Goal: Complete application form

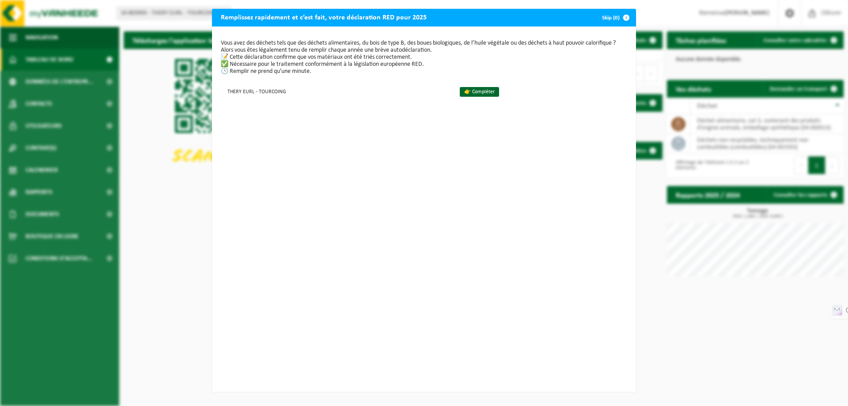
scroll to position [1, 0]
click at [475, 90] on link "👉 Compléter" at bounding box center [479, 92] width 39 height 10
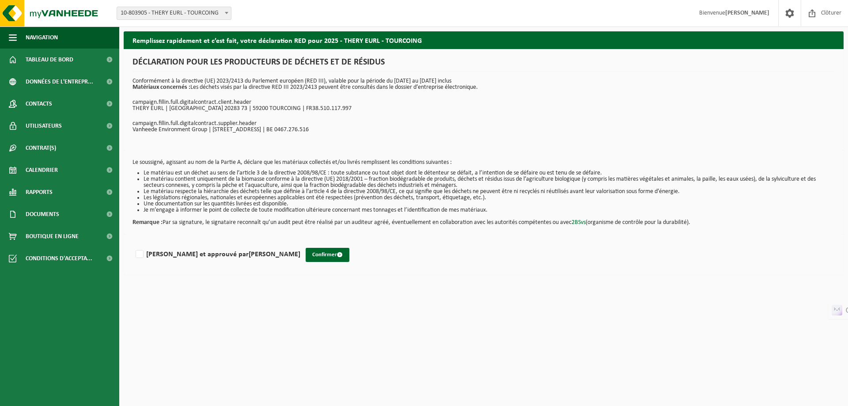
click at [181, 104] on p "campaign.fillin.full.digitalcontract.client.header" at bounding box center [484, 102] width 703 height 6
click at [63, 79] on span "Données de l'entrepr..." at bounding box center [60, 82] width 68 height 22
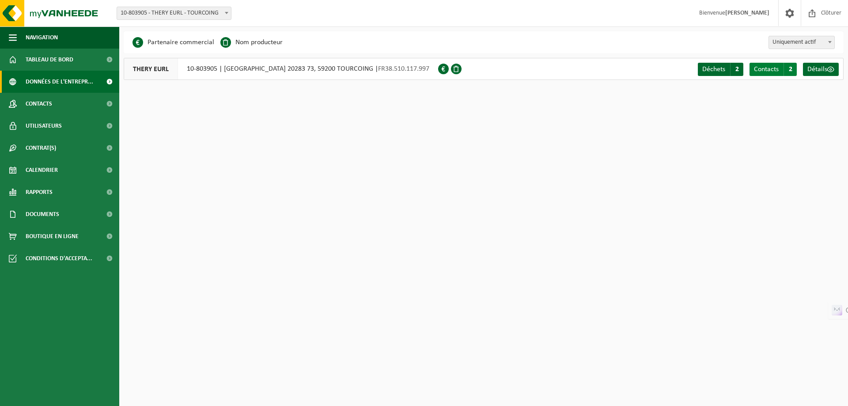
click at [758, 70] on span "Contacts" at bounding box center [766, 69] width 25 height 7
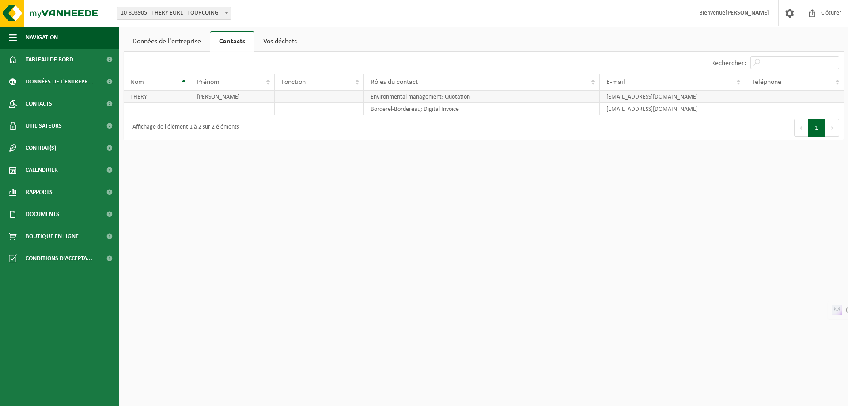
click at [776, 98] on td at bounding box center [794, 97] width 99 height 12
click at [793, 97] on td at bounding box center [794, 97] width 99 height 12
click at [835, 95] on td at bounding box center [794, 97] width 99 height 12
click at [44, 101] on span "Contacts" at bounding box center [39, 104] width 27 height 22
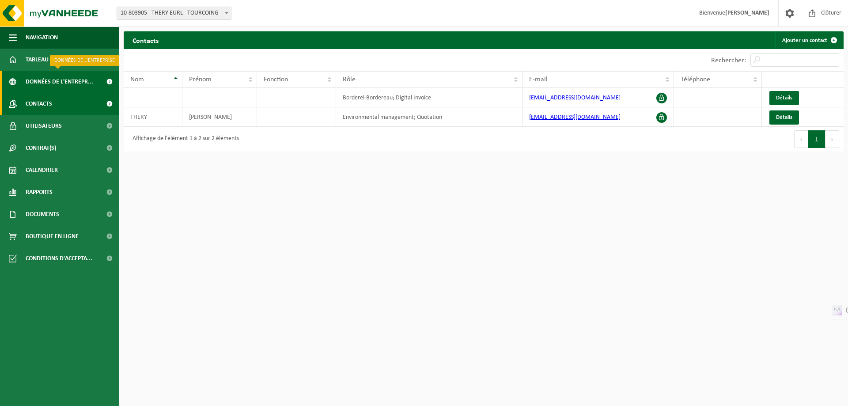
click at [43, 84] on span "Données de l'entrepr..." at bounding box center [60, 82] width 68 height 22
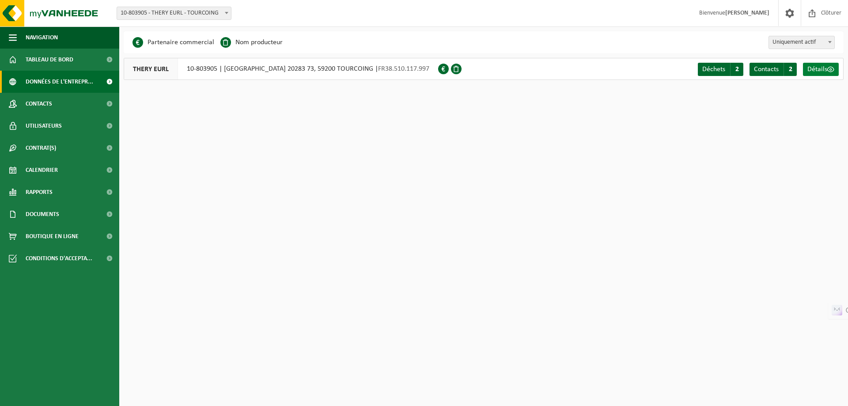
click at [819, 68] on span "Détails" at bounding box center [818, 69] width 20 height 7
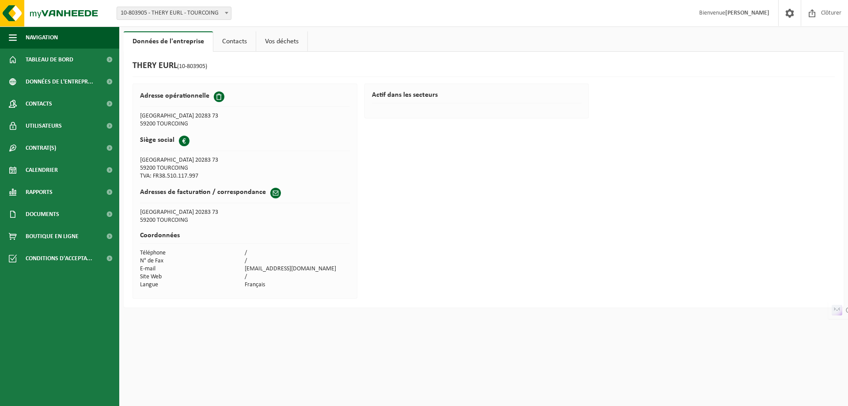
click at [220, 99] on span at bounding box center [219, 96] width 11 height 11
click at [217, 99] on span at bounding box center [219, 96] width 11 height 11
click at [199, 95] on h2 "Adresse opérationnelle" at bounding box center [174, 95] width 69 height 9
click at [226, 42] on link "Contacts" at bounding box center [234, 41] width 42 height 20
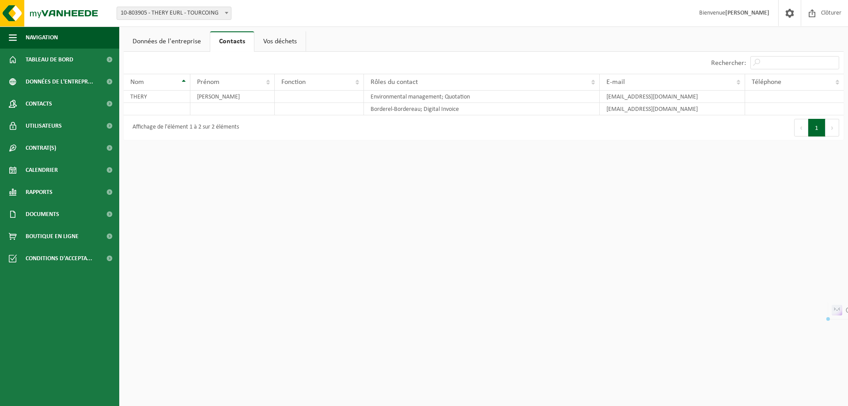
click at [282, 40] on link "Vos déchets" at bounding box center [280, 41] width 51 height 20
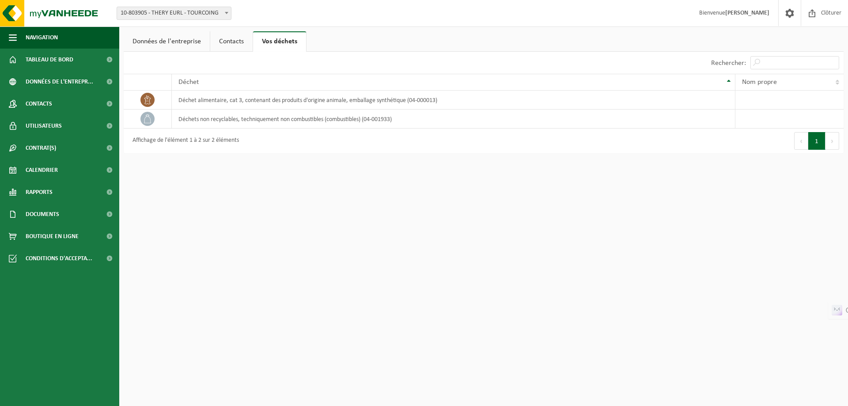
click at [243, 214] on html "Site: 10-803905 - THERY EURL - TOURCOING 10-803905 - THERY EURL - TOURCOING Bie…" at bounding box center [424, 203] width 848 height 406
click at [45, 56] on span "Tableau de bord" at bounding box center [50, 60] width 48 height 22
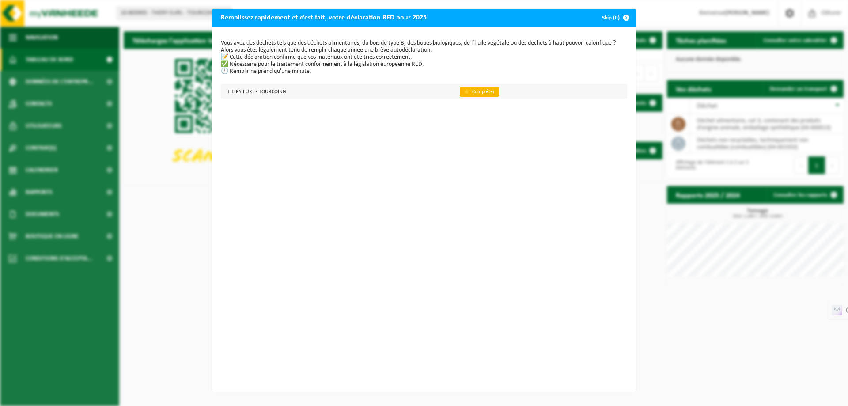
click at [465, 91] on link "👉 Compléter" at bounding box center [479, 92] width 39 height 10
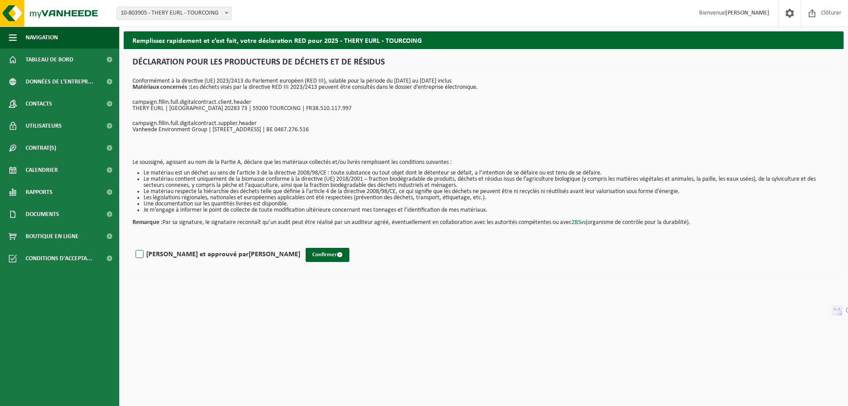
click at [138, 250] on label "Lu et approuvé par VINCENT THERY" at bounding box center [217, 254] width 167 height 13
click at [300, 243] on input "Lu et approuvé par VINCENT THERY" at bounding box center [300, 243] width 0 height 0
checkbox input "true"
click at [306, 255] on button "Confirmer" at bounding box center [328, 255] width 44 height 14
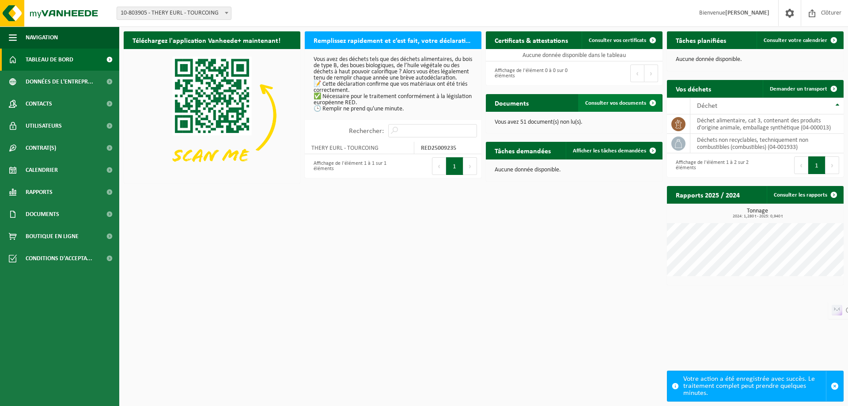
click at [612, 104] on span "Consulter vos documents" at bounding box center [616, 103] width 61 height 6
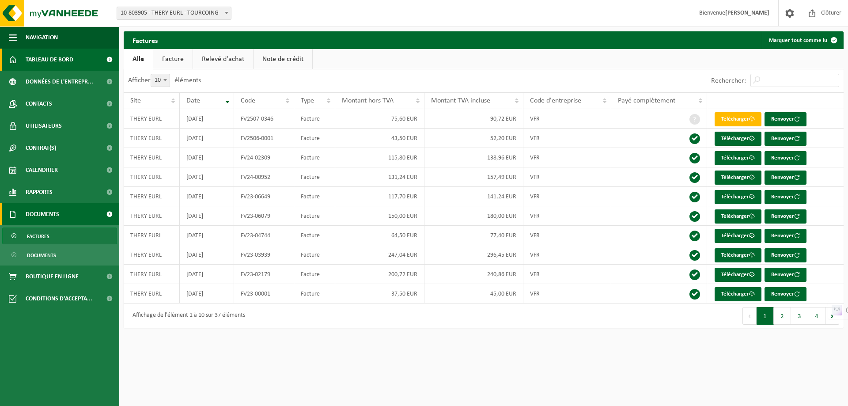
click at [38, 59] on span "Tableau de bord" at bounding box center [50, 60] width 48 height 22
